Goal: Transaction & Acquisition: Purchase product/service

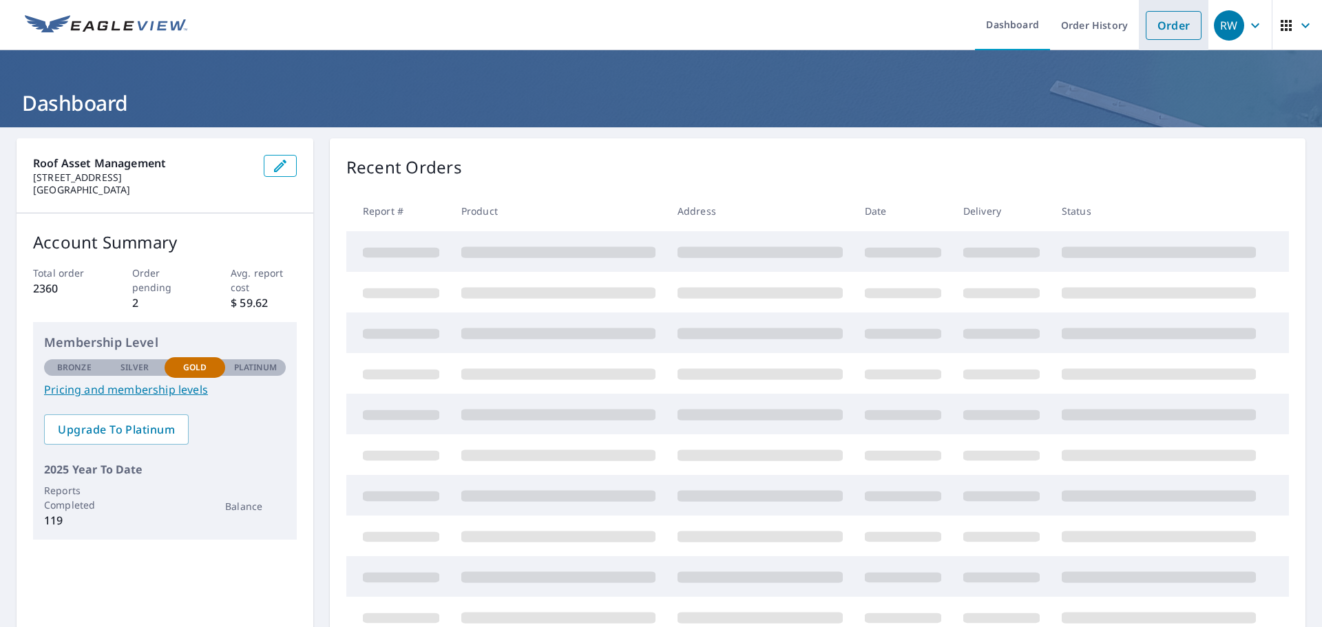
click at [1156, 26] on link "Order" at bounding box center [1174, 25] width 56 height 29
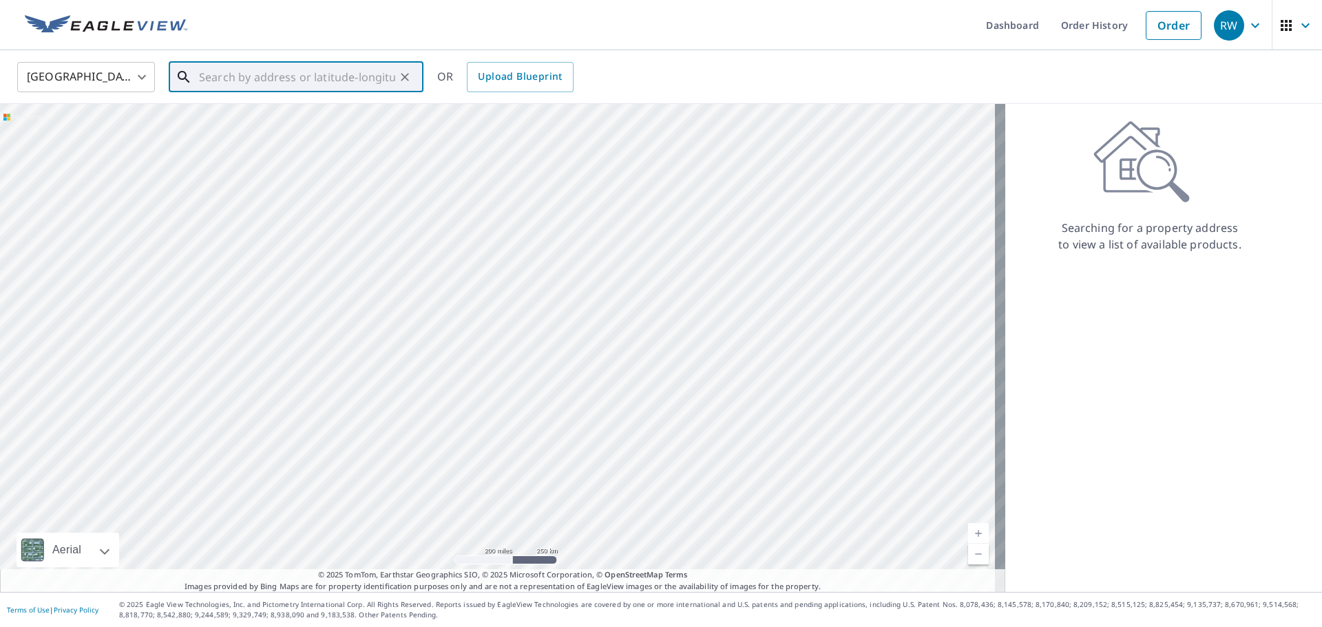
click at [244, 80] on input "text" at bounding box center [297, 77] width 196 height 39
click at [255, 133] on p "[GEOGRAPHIC_DATA]" at bounding box center [304, 132] width 216 height 14
type input "[STREET_ADDRESS][PERSON_NAME]"
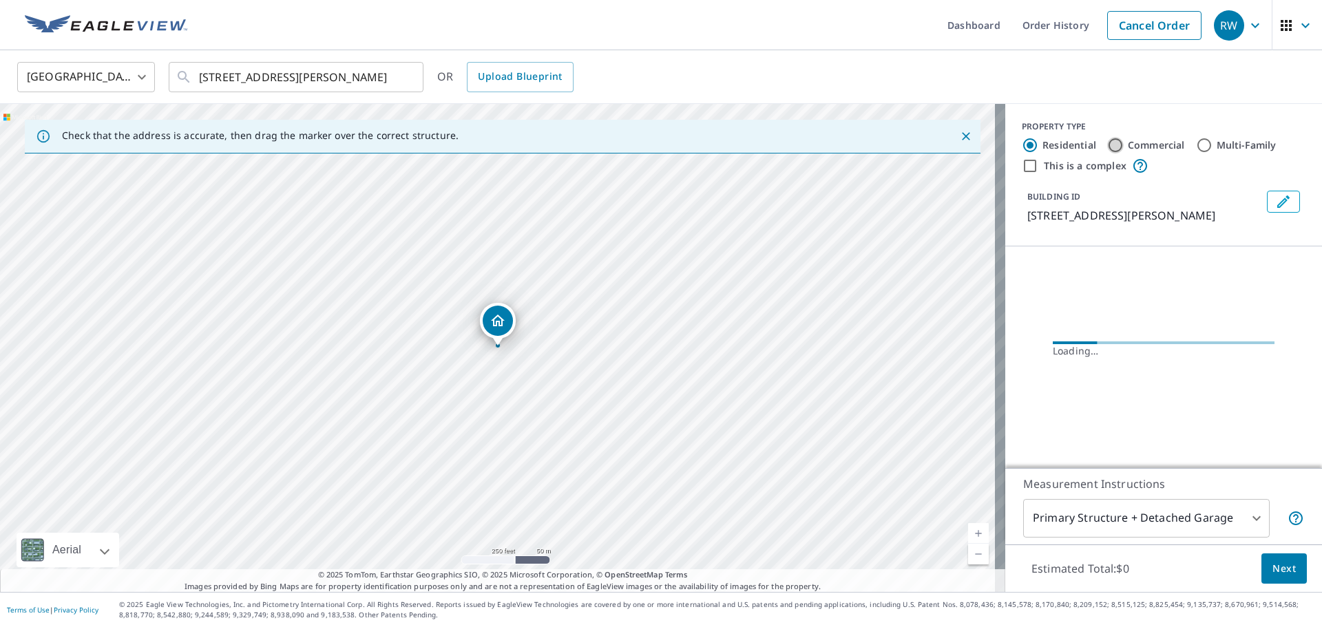
click at [1107, 145] on input "Commercial" at bounding box center [1115, 145] width 17 height 17
radio input "true"
type input "4"
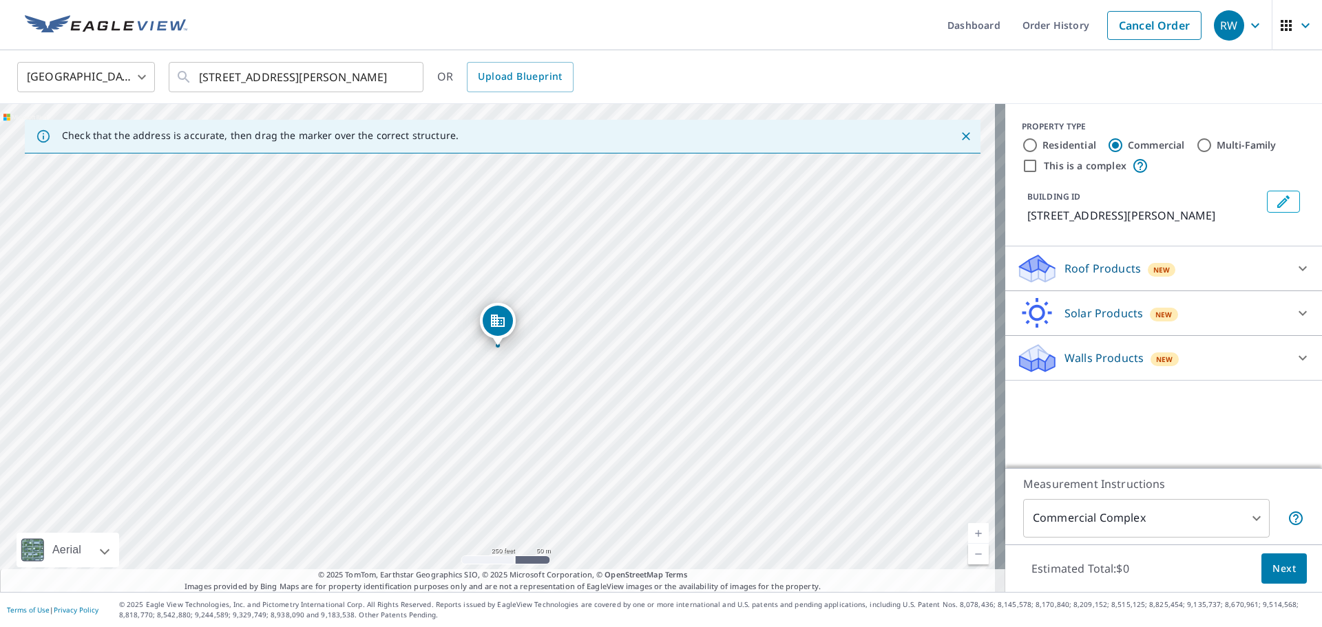
click at [1100, 264] on p "Roof Products" at bounding box center [1103, 268] width 76 height 17
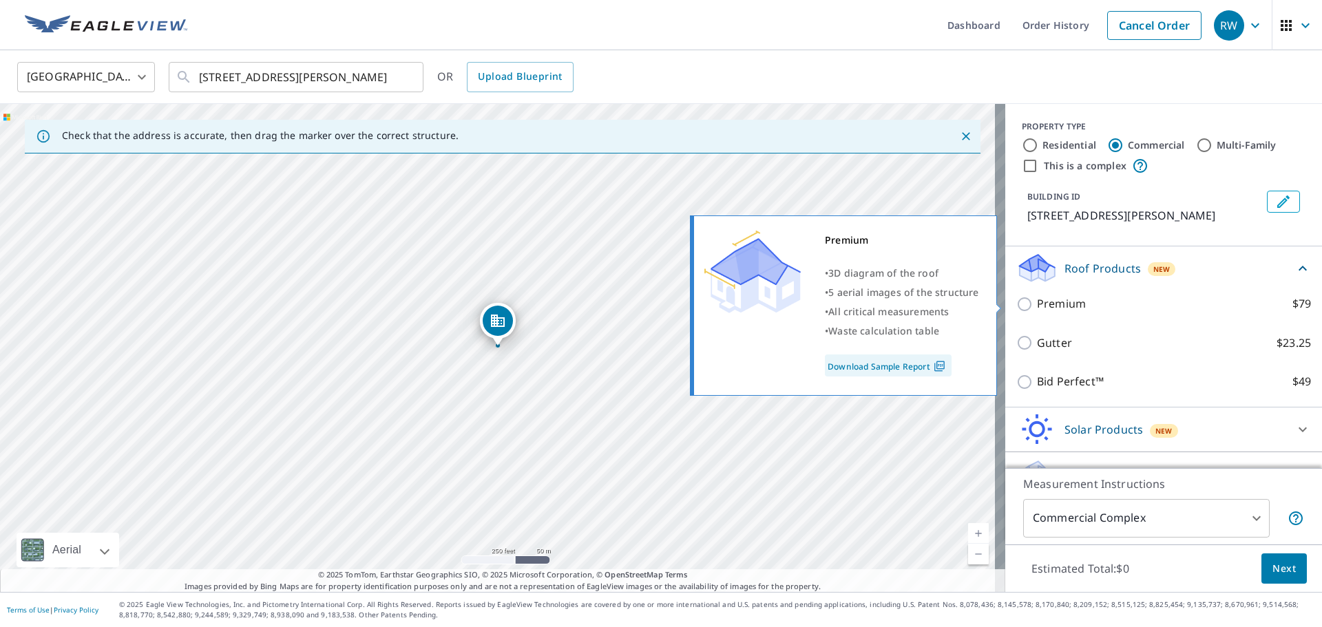
click at [1017, 305] on input "Premium $79" at bounding box center [1027, 304] width 21 height 17
checkbox input "true"
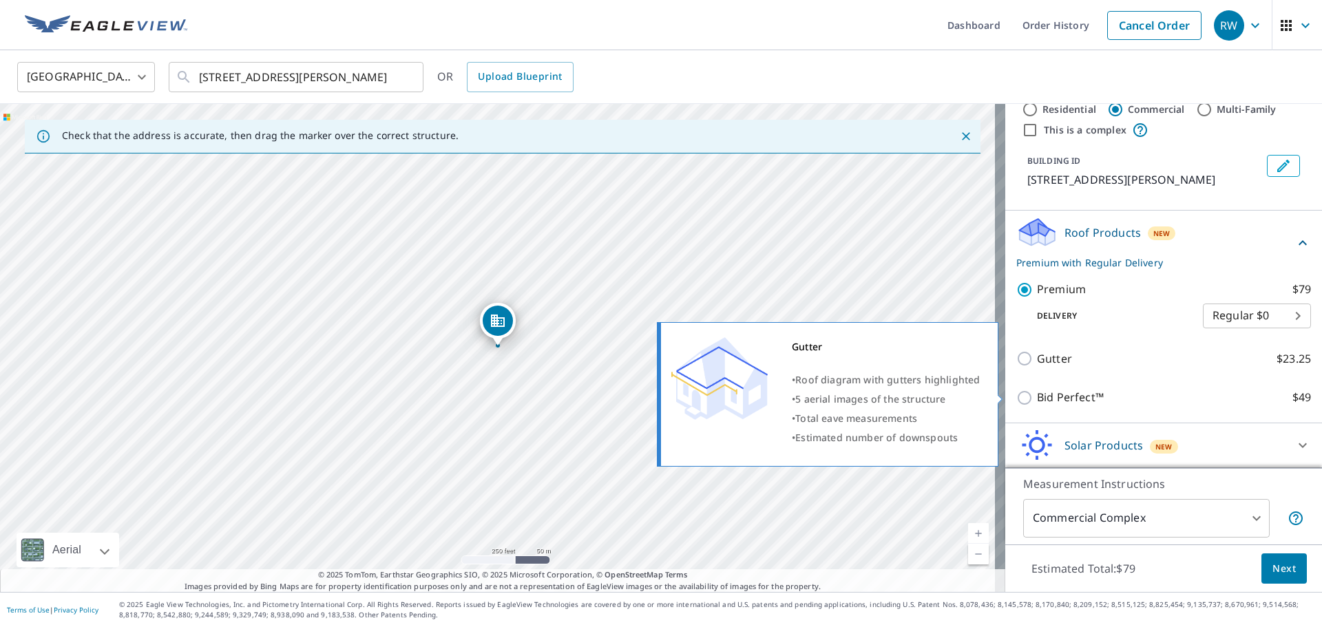
scroll to position [69, 0]
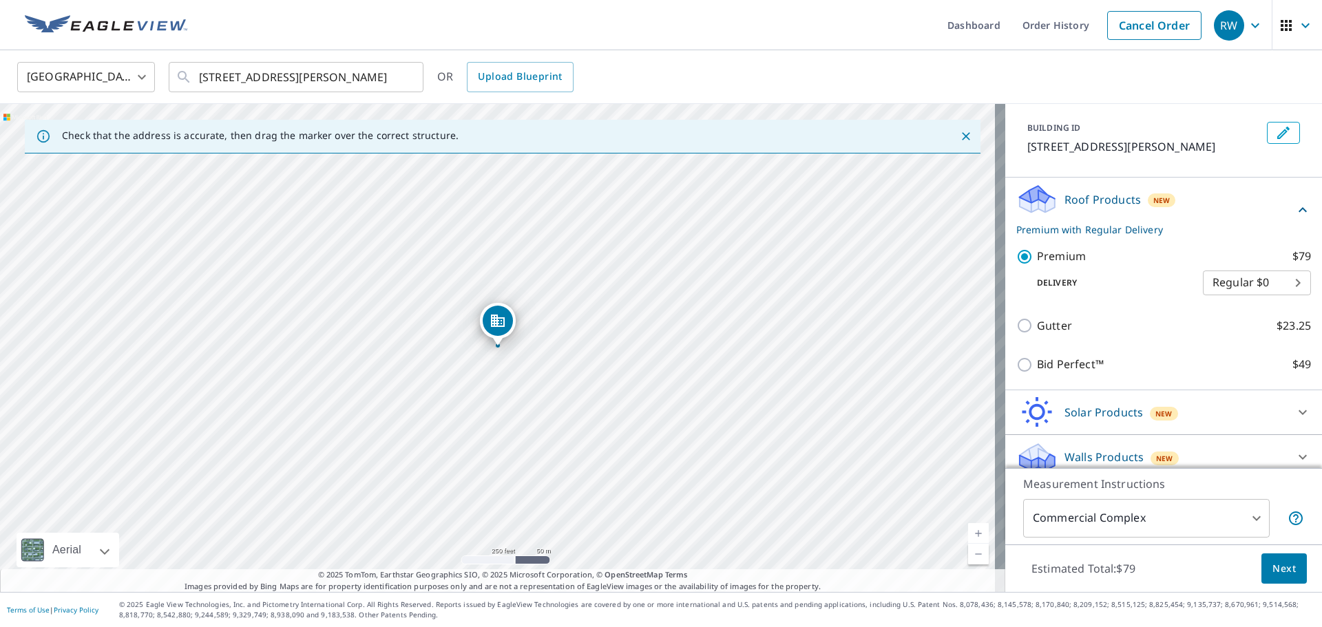
click at [1273, 567] on span "Next" at bounding box center [1284, 569] width 23 height 17
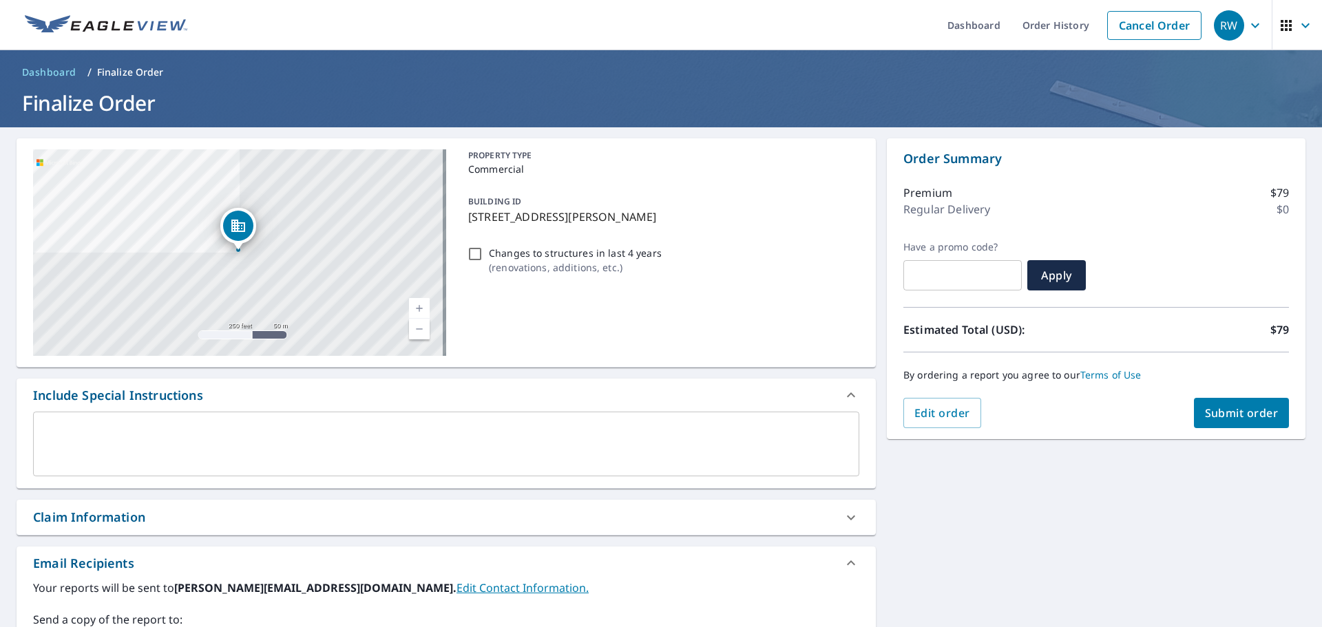
click at [1232, 410] on span "Submit order" at bounding box center [1242, 413] width 74 height 15
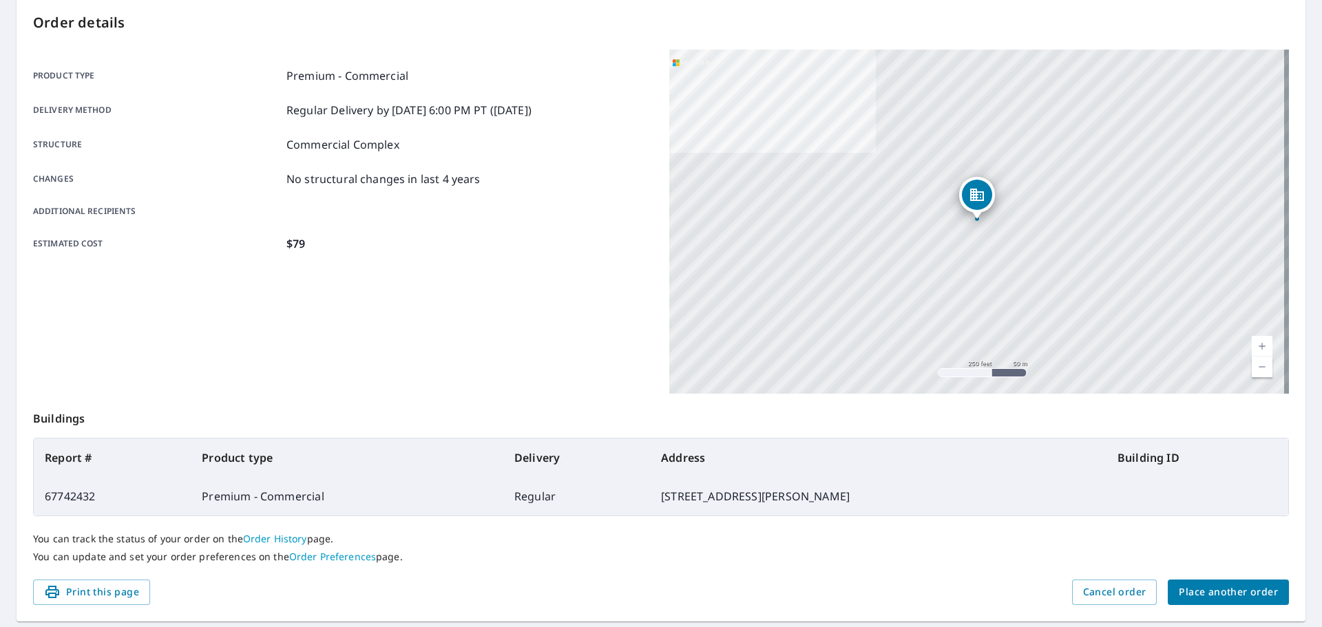
scroll to position [183, 0]
